Goal: Information Seeking & Learning: Learn about a topic

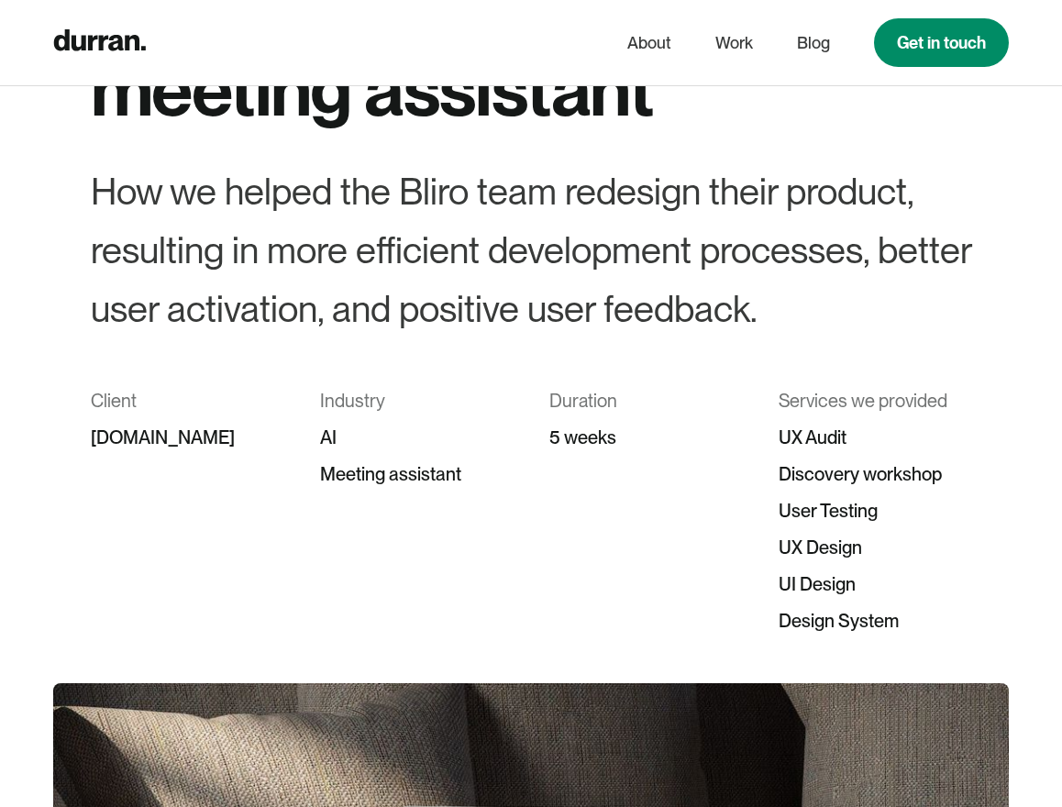
click at [305, 390] on div "Client [DOMAIN_NAME] Industry AI Meeting assistant Duration 5 weeks Services we…" at bounding box center [531, 510] width 880 height 257
click at [613, 321] on div "How we helped the Bliro team redesign their product, resulting in more efficien…" at bounding box center [531, 250] width 880 height 176
click at [361, 283] on div "How we helped the Bliro team redesign their product, resulting in more efficien…" at bounding box center [531, 250] width 880 height 176
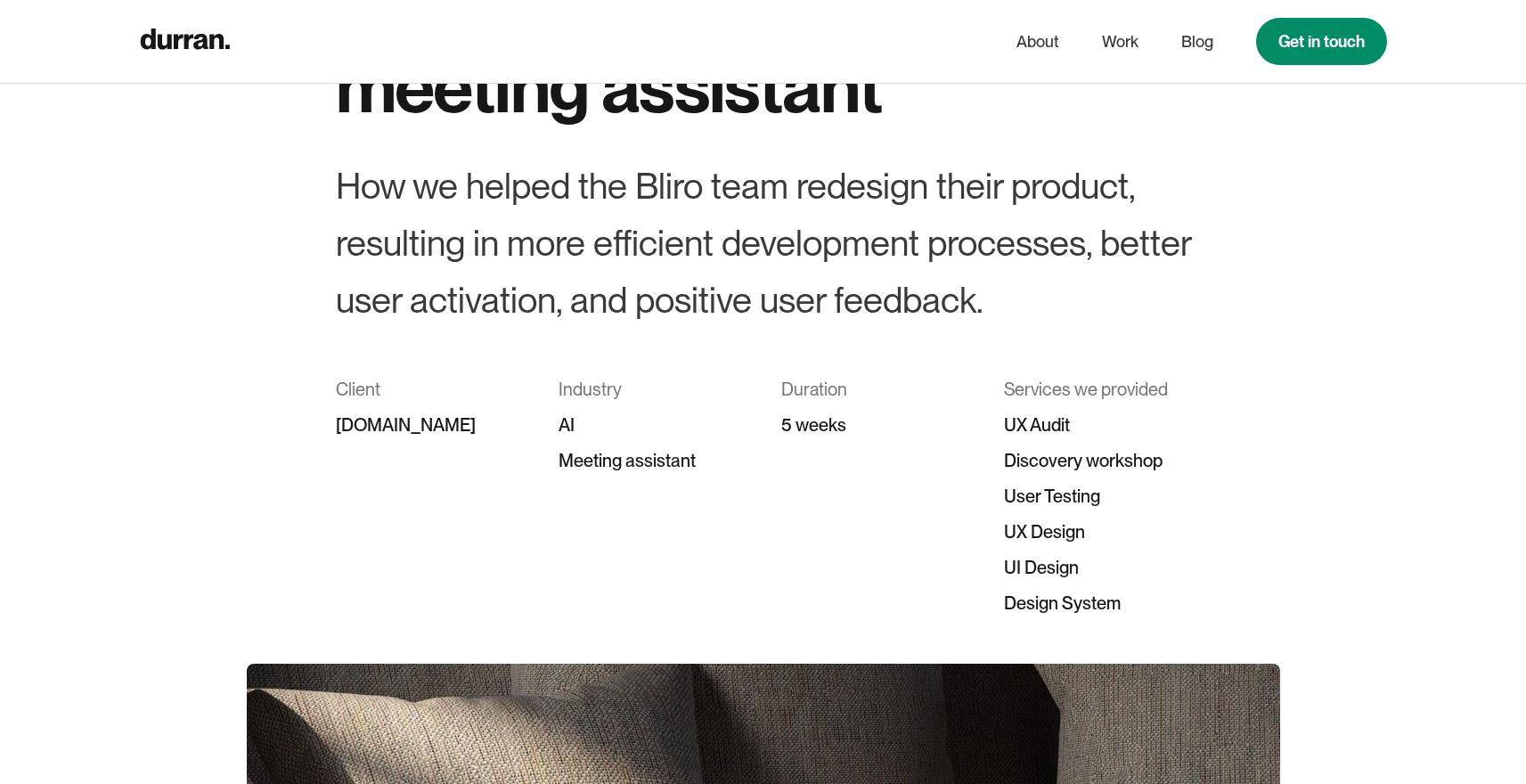
click at [357, 382] on div "Client" at bounding box center [430, 389] width 188 height 36
copy div "Client"
click at [378, 428] on div "[DOMAIN_NAME]" at bounding box center [430, 425] width 188 height 36
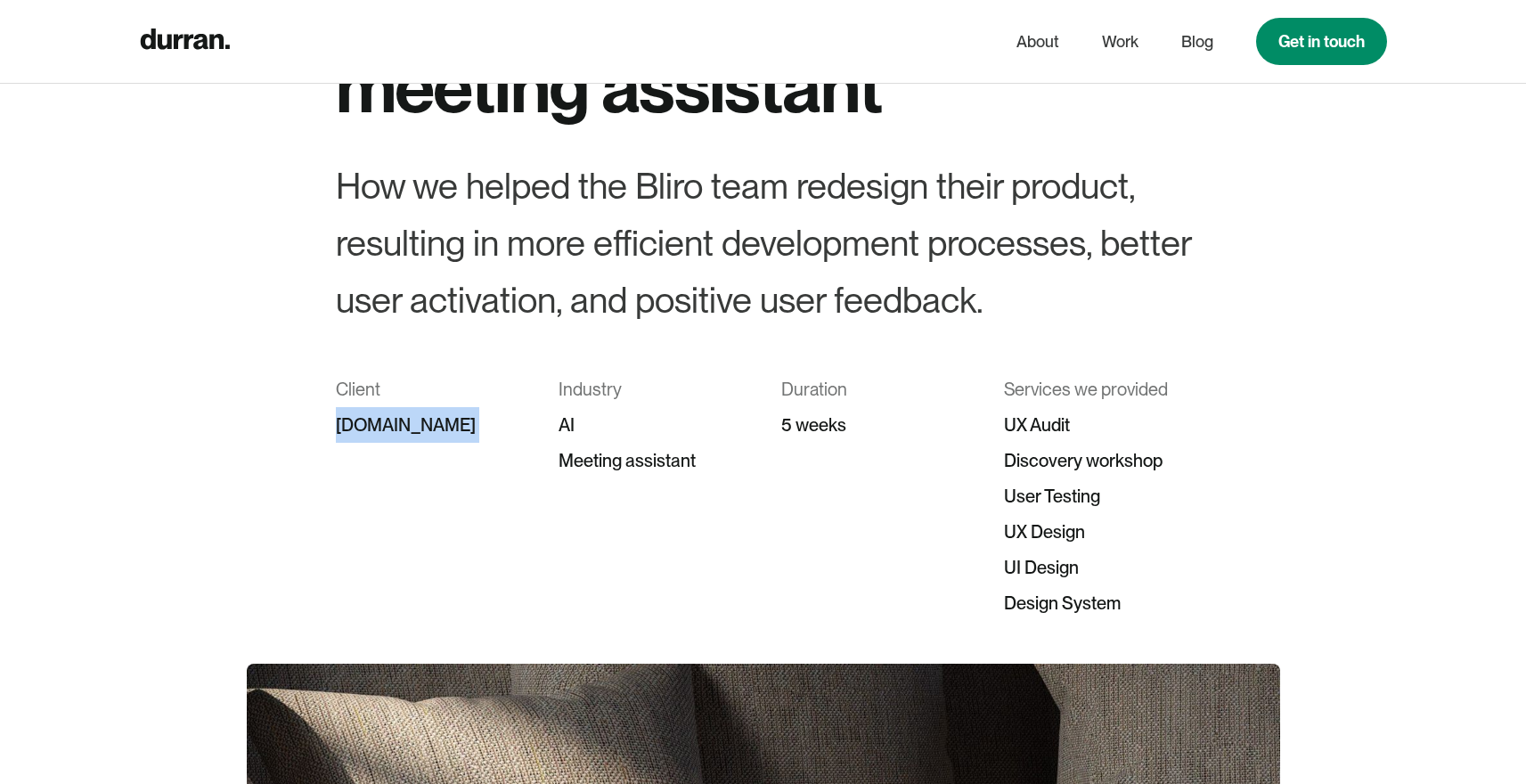
click at [378, 428] on div "[DOMAIN_NAME]" at bounding box center [430, 425] width 188 height 36
copy div "[DOMAIN_NAME]"
click at [565, 265] on div "How we helped the Bliro team redesign their product, resulting in more efficien…" at bounding box center [764, 243] width 855 height 171
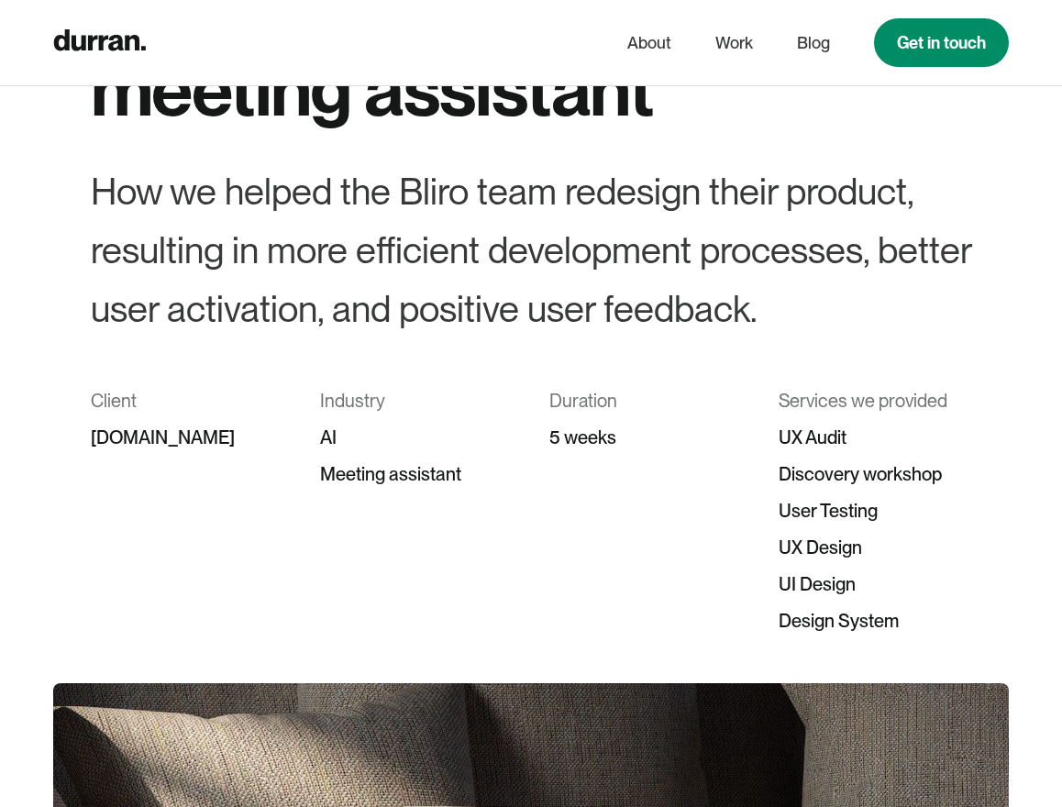
click at [332, 398] on div "Industry" at bounding box center [416, 400] width 193 height 37
copy div "Industry"
click at [402, 367] on div at bounding box center [531, 360] width 880 height 44
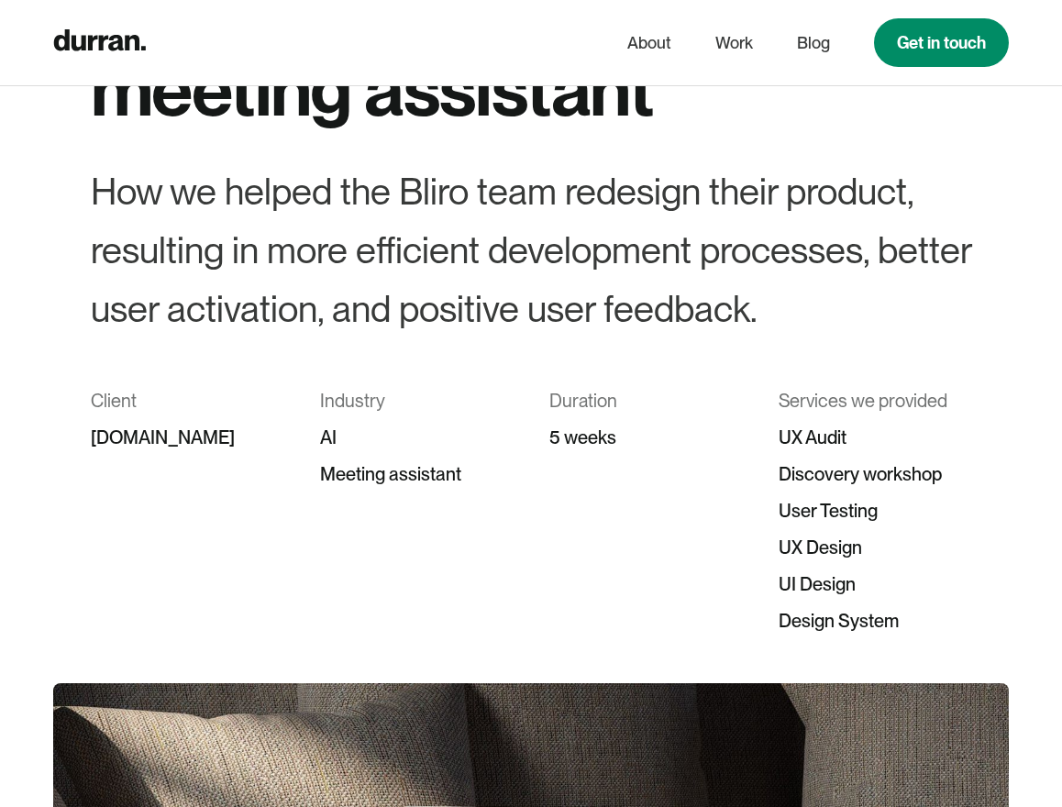
click at [587, 402] on div "Duration" at bounding box center [645, 400] width 193 height 37
copy div "Duration"
click at [846, 394] on div "Services we provided" at bounding box center [874, 400] width 193 height 37
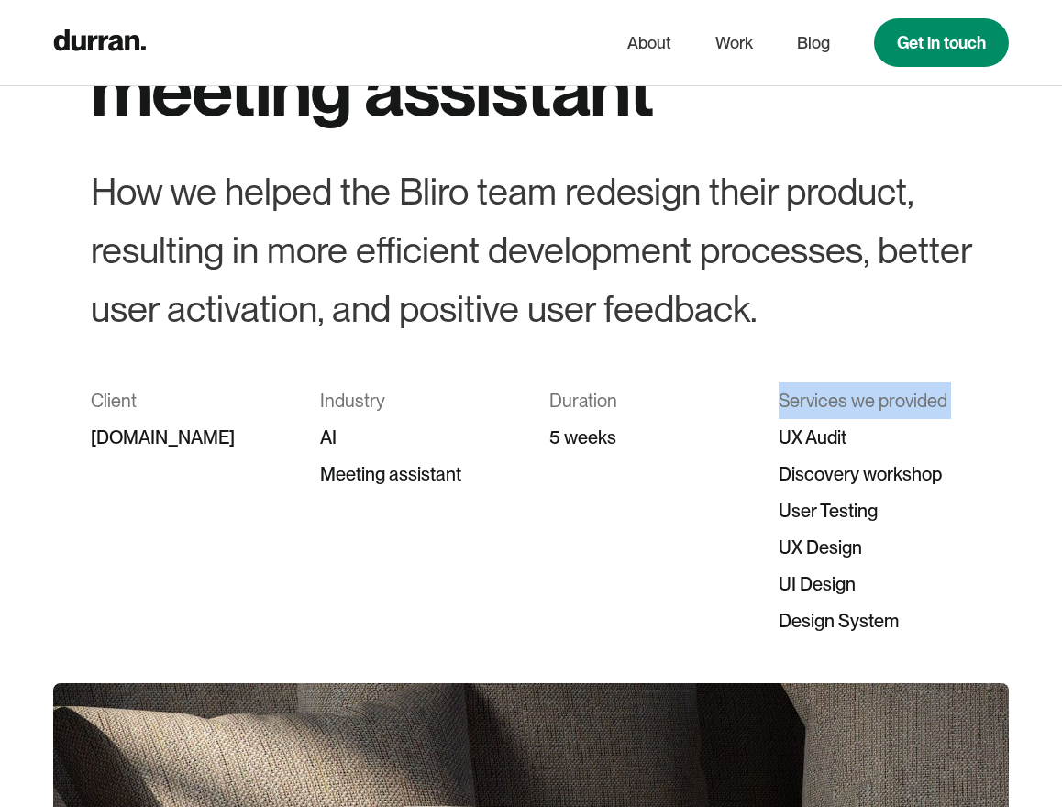
click at [846, 394] on div "Services we provided" at bounding box center [874, 400] width 193 height 37
click at [816, 395] on div "Services we provided" at bounding box center [874, 400] width 193 height 37
click at [818, 137] on div "Bliro – Redesign of an AI meeting assistant How we helped the Bliro team redesi…" at bounding box center [531, 298] width 880 height 682
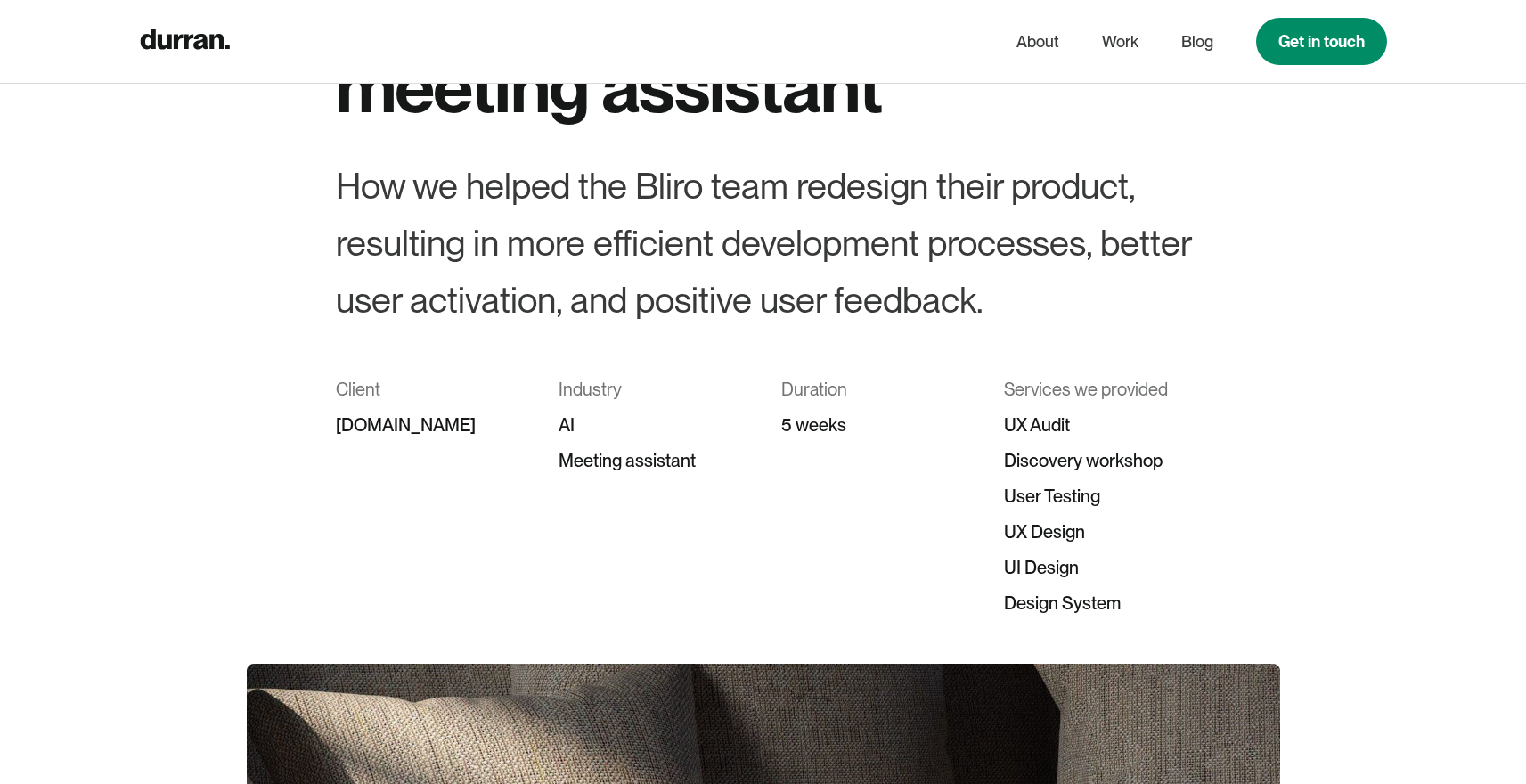
click at [968, 388] on div "Client [DOMAIN_NAME] Industry AI Meeting assistant Duration 5 weeks Services we…" at bounding box center [764, 495] width 855 height 250
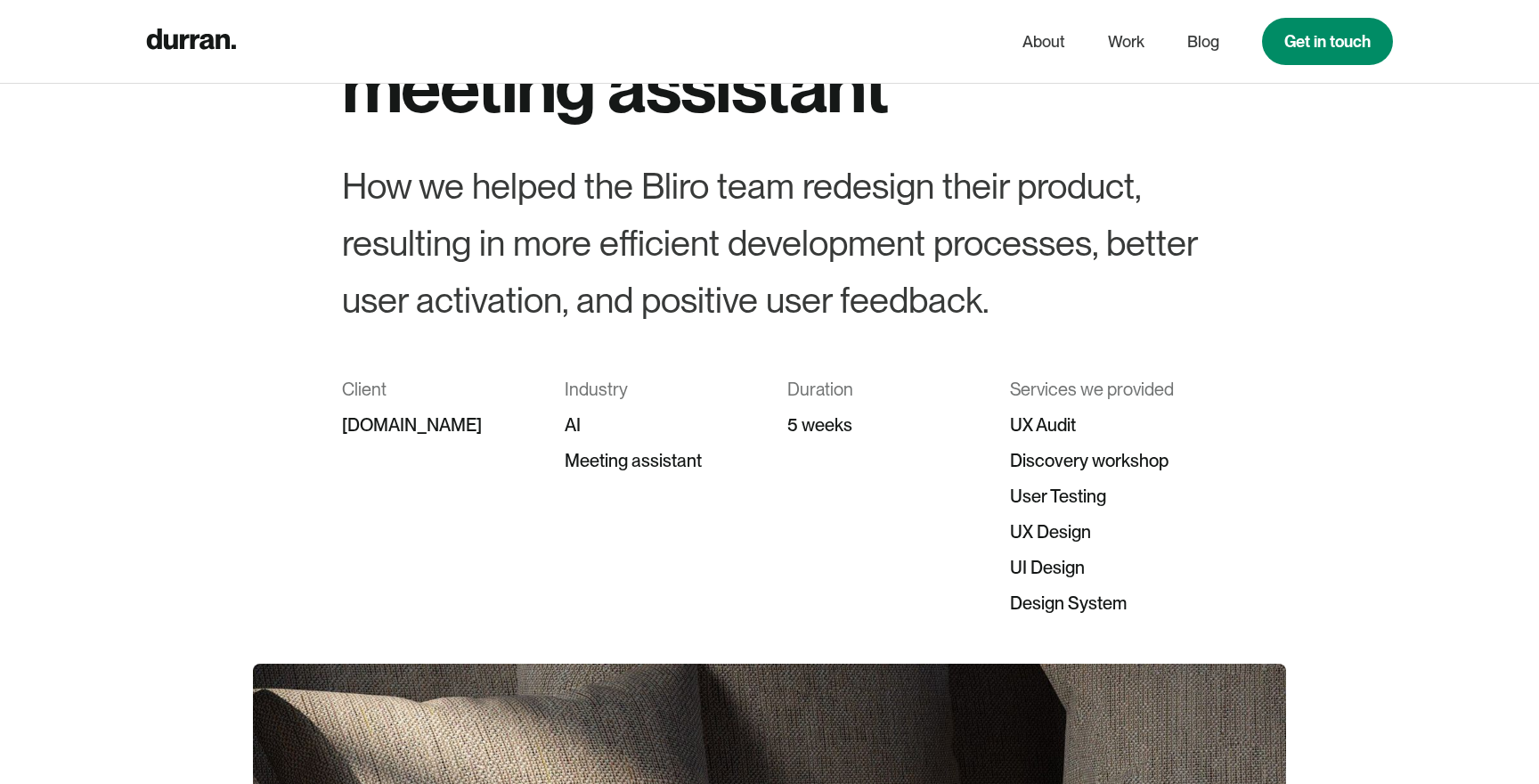
click at [1031, 434] on div "UX Audit" at bounding box center [1104, 425] width 188 height 36
copy div "UX Audit"
click at [1031, 470] on div "Discovery workshop" at bounding box center [1104, 460] width 188 height 36
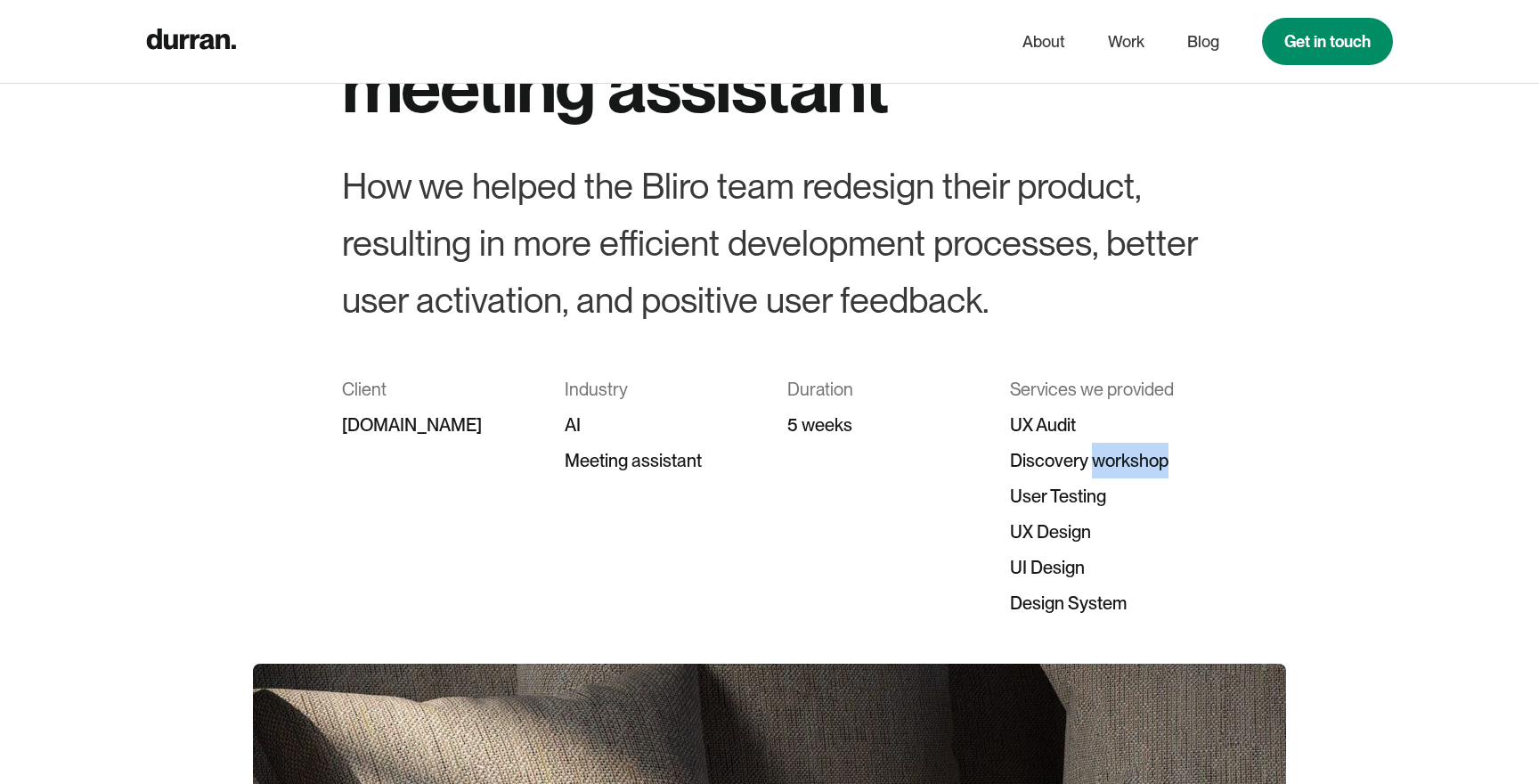
click at [1031, 470] on div "Discovery workshop" at bounding box center [1104, 460] width 188 height 36
copy div "Discovery workshop"
click at [1031, 500] on div "User Testing" at bounding box center [1104, 495] width 188 height 36
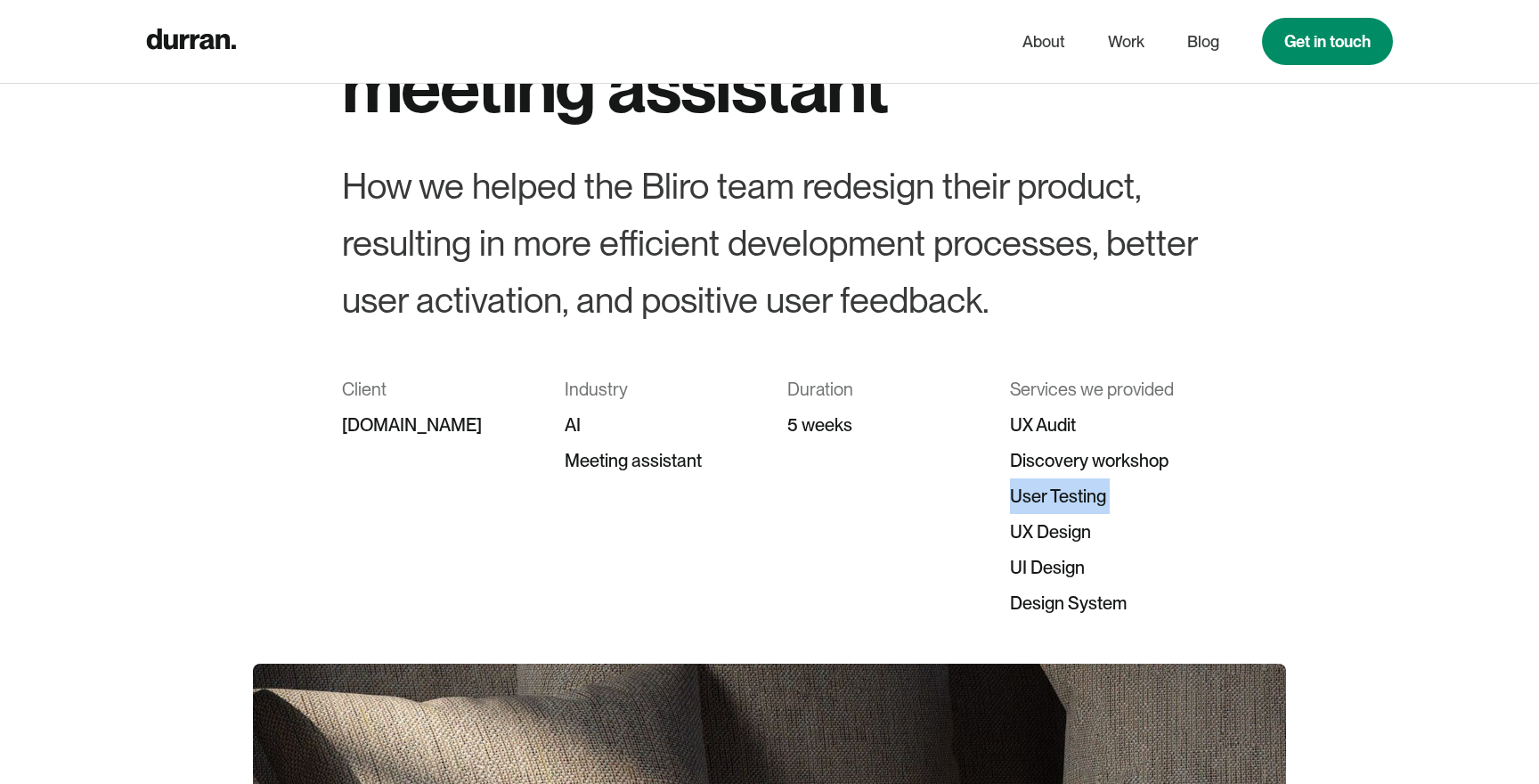
click at [1031, 500] on div "User Testing" at bounding box center [1104, 495] width 188 height 36
copy div "User Testing"
click at [1031, 520] on div "UX Design" at bounding box center [1104, 531] width 188 height 36
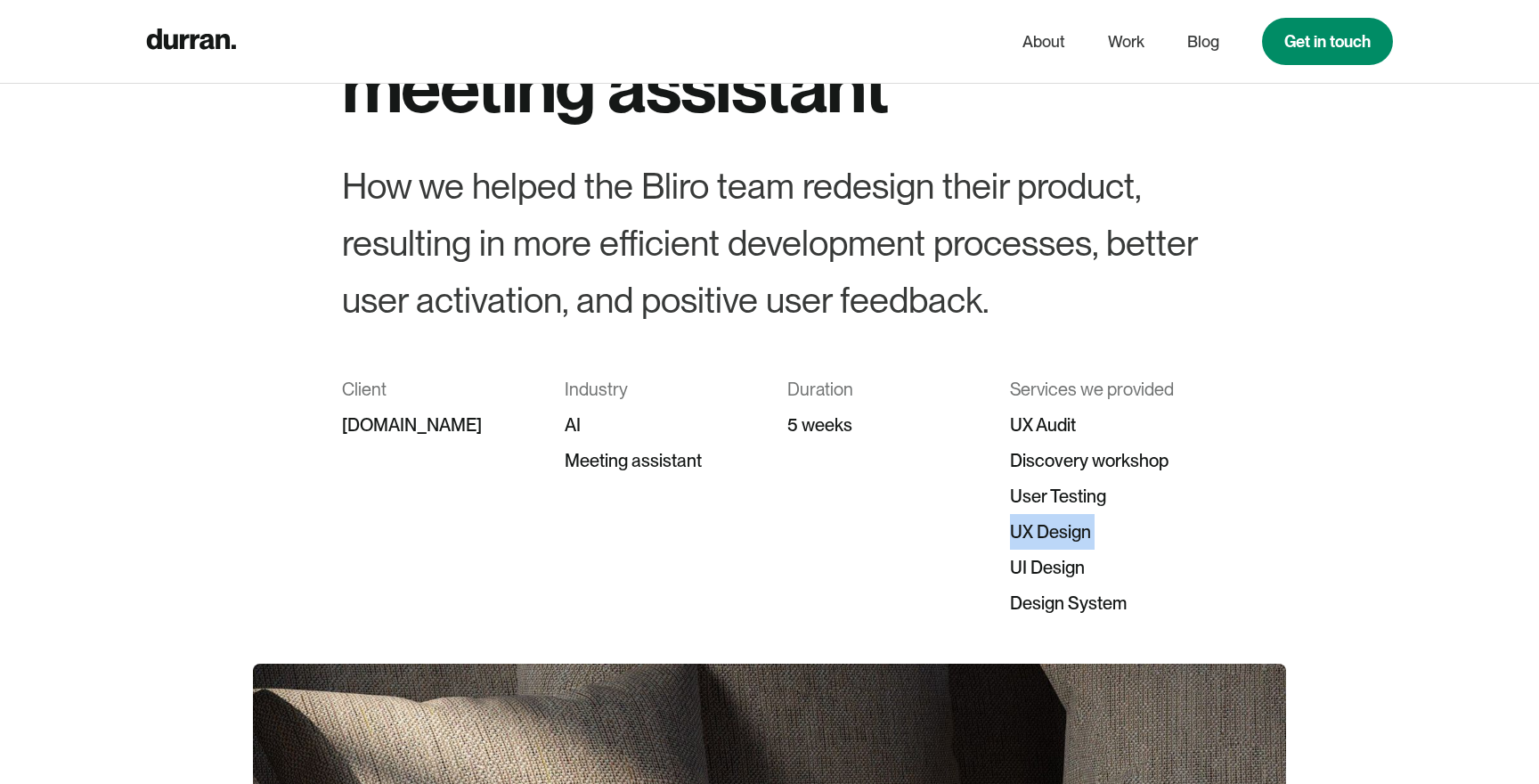
copy div "UX Design"
click at [1031, 572] on div "UI Design" at bounding box center [1104, 567] width 188 height 36
copy div "UI Design"
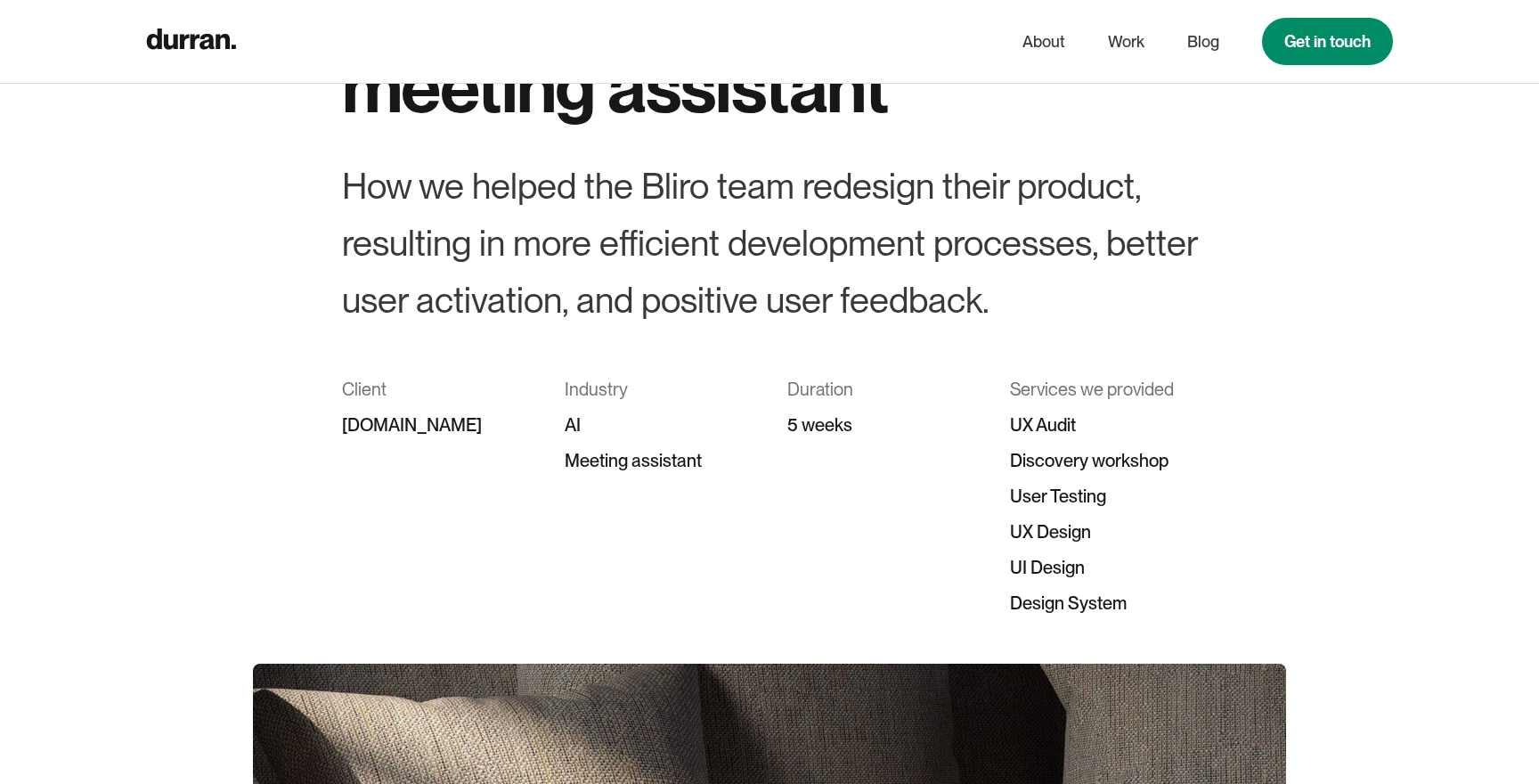
click at [1031, 603] on div "Design System" at bounding box center [1104, 602] width 188 height 36
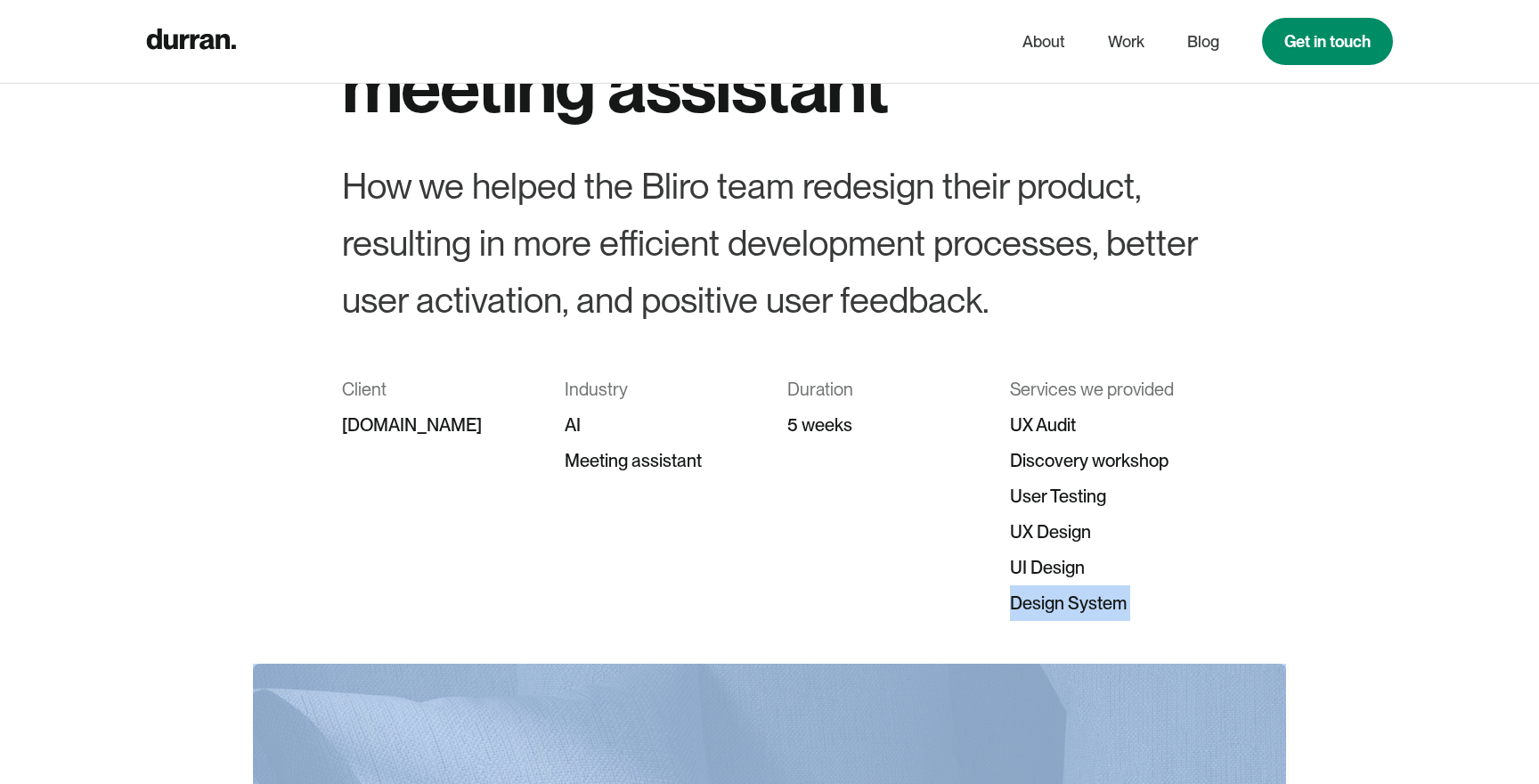
click at [1031, 603] on div "Design System" at bounding box center [1104, 602] width 188 height 36
copy div "Design System"
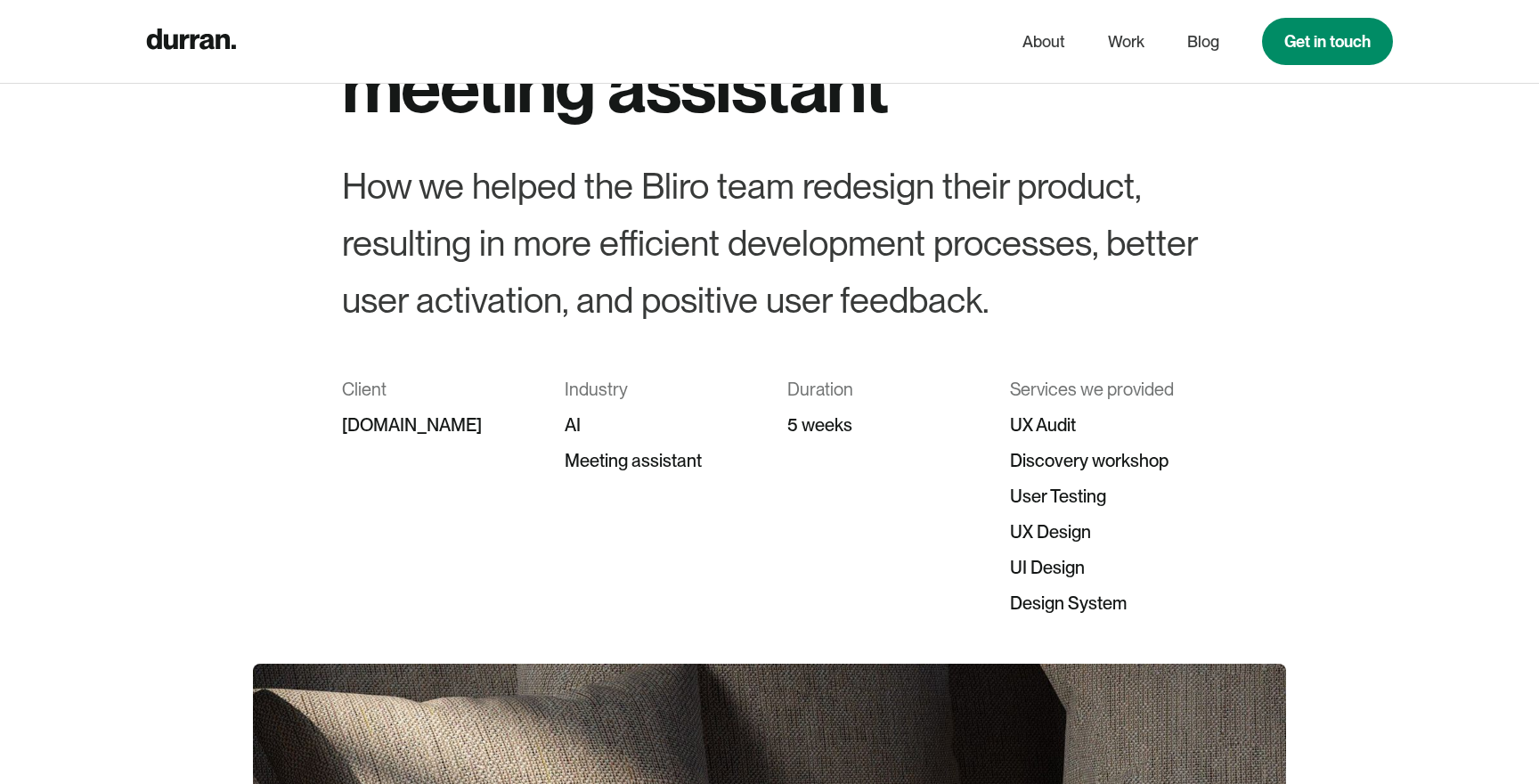
click at [777, 336] on div at bounding box center [770, 350] width 855 height 43
click at [705, 311] on div "How we helped the Bliro team redesign their product, resulting in more efficien…" at bounding box center [770, 243] width 855 height 171
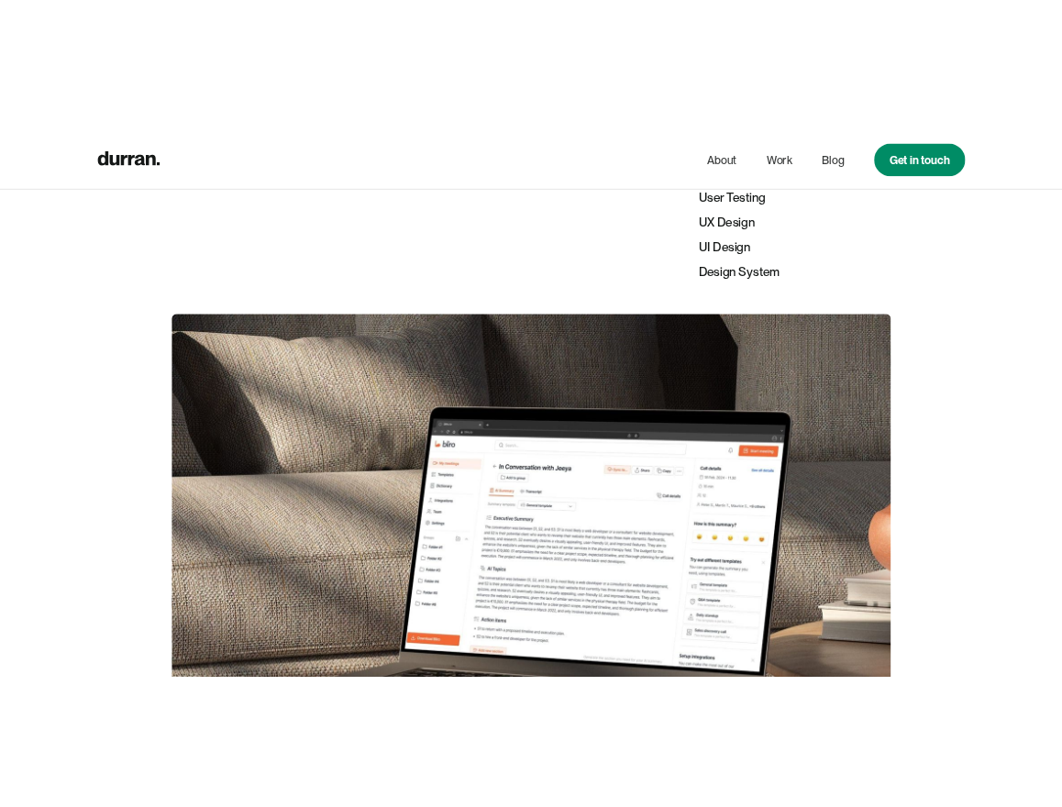
scroll to position [628, 0]
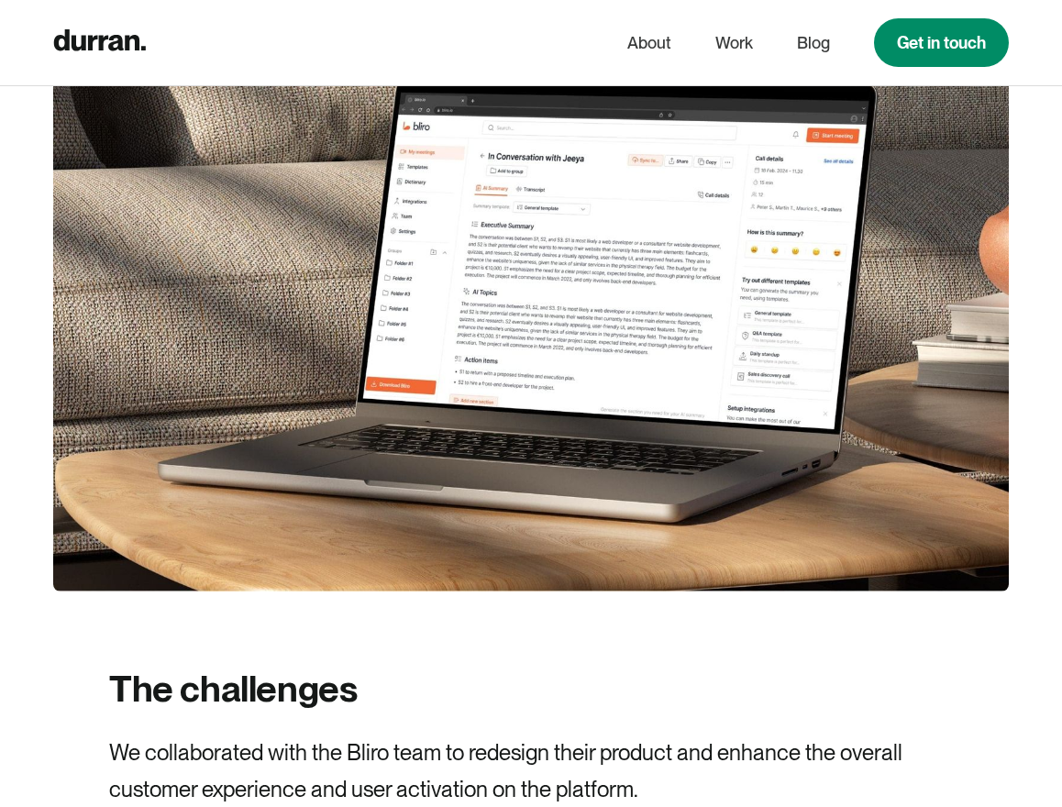
scroll to position [835, 0]
